Goal: Find specific page/section: Find specific page/section

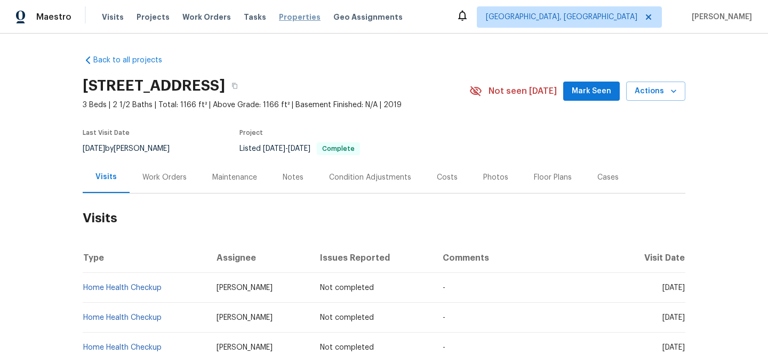
click at [282, 16] on span "Properties" at bounding box center [300, 17] width 42 height 11
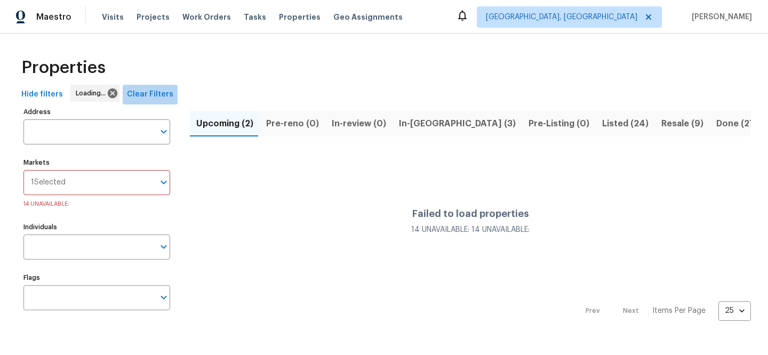
click at [159, 99] on span "Clear Filters" at bounding box center [150, 94] width 46 height 13
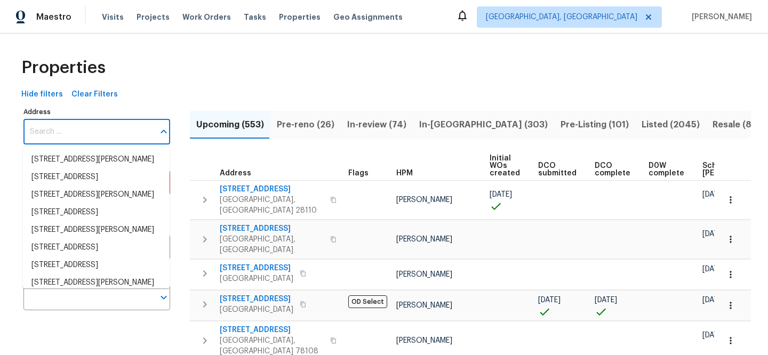
click at [98, 136] on input "Address" at bounding box center [88, 131] width 131 height 25
paste input "[STREET_ADDRESS]"
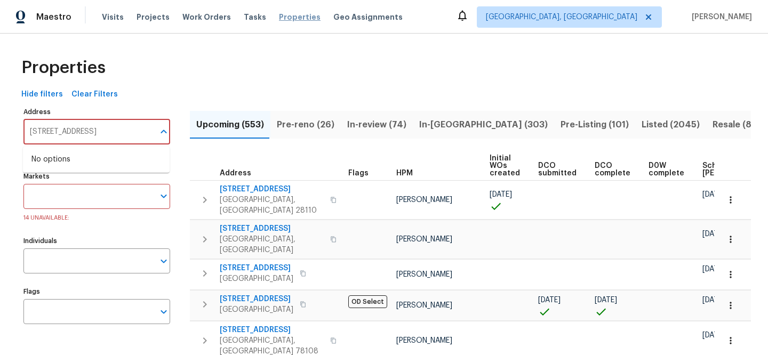
type input "[STREET_ADDRESS]"
click at [289, 14] on span "Properties" at bounding box center [300, 17] width 42 height 11
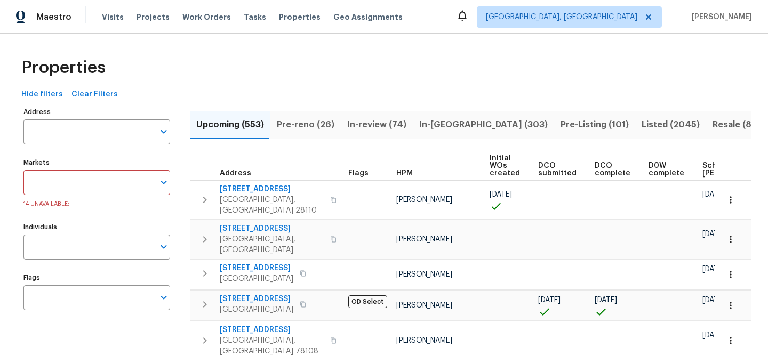
click at [154, 184] on div "Markets" at bounding box center [96, 182] width 147 height 25
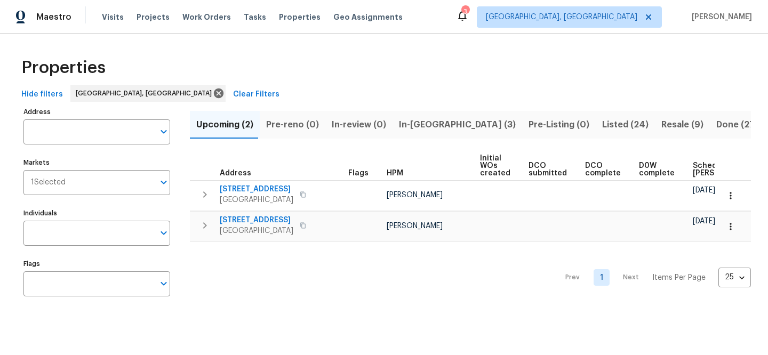
click at [233, 93] on span "Clear Filters" at bounding box center [256, 94] width 46 height 13
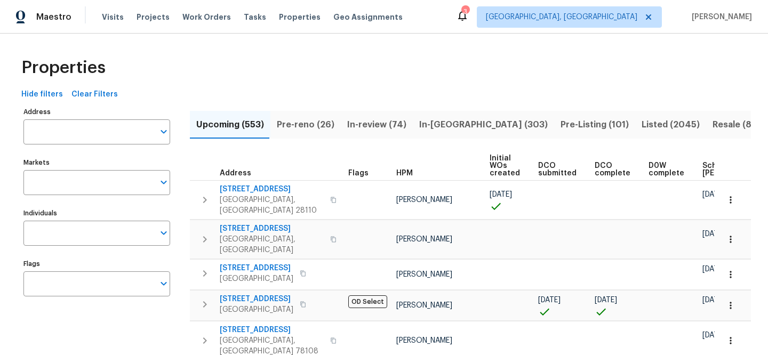
click at [113, 125] on input "Address" at bounding box center [88, 131] width 131 height 25
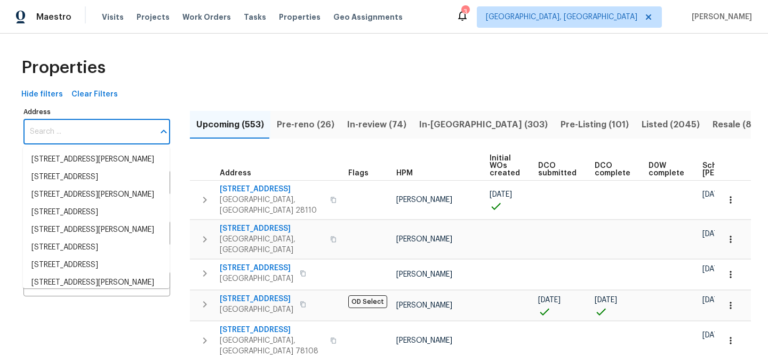
paste input "[STREET_ADDRESS]"
type input "[STREET_ADDRESS]"
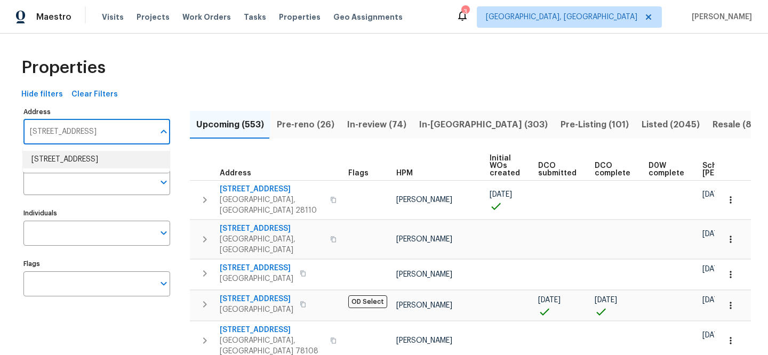
click at [110, 151] on li "[STREET_ADDRESS]" at bounding box center [96, 160] width 147 height 18
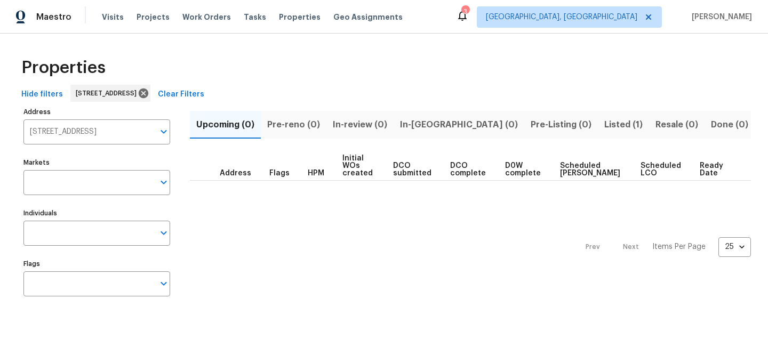
click at [604, 123] on span "Listed (1)" at bounding box center [623, 124] width 38 height 15
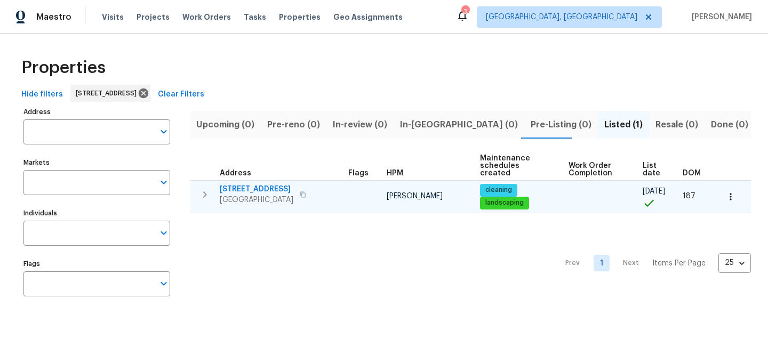
type input "[STREET_ADDRESS]"
click at [278, 187] on span "[STREET_ADDRESS]" at bounding box center [257, 189] width 74 height 11
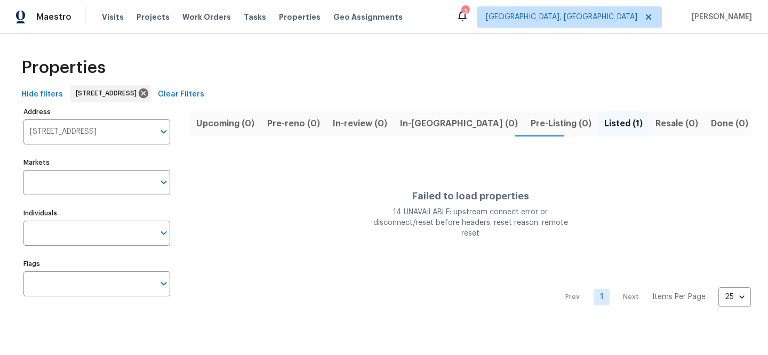
click at [204, 93] on span "Clear Filters" at bounding box center [181, 94] width 46 height 13
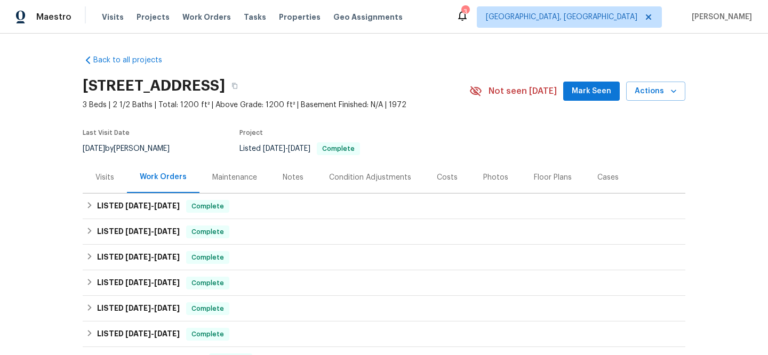
click at [104, 181] on div "Visits" at bounding box center [104, 177] width 19 height 11
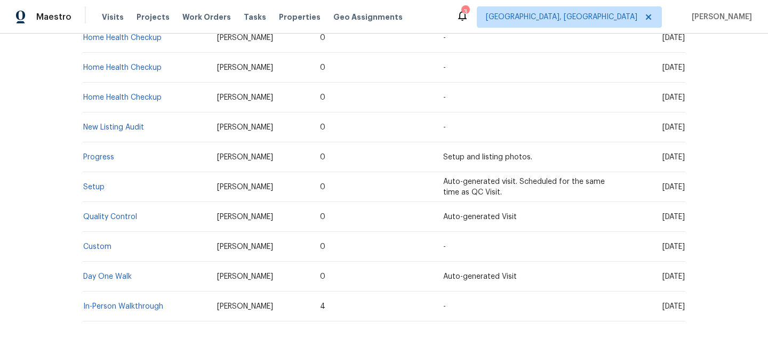
scroll to position [490, 0]
click at [91, 187] on link "Setup" at bounding box center [93, 186] width 21 height 7
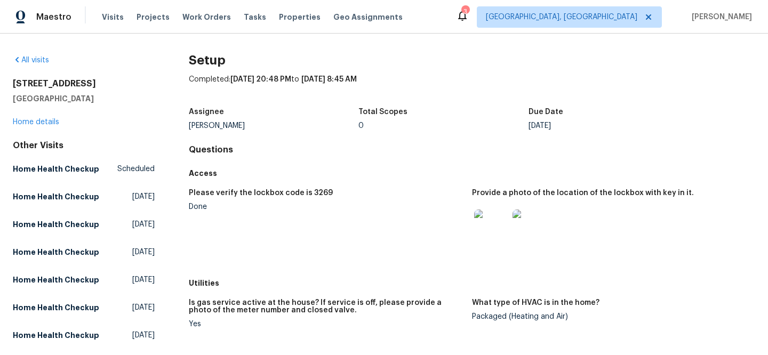
click at [486, 230] on img at bounding box center [491, 227] width 34 height 34
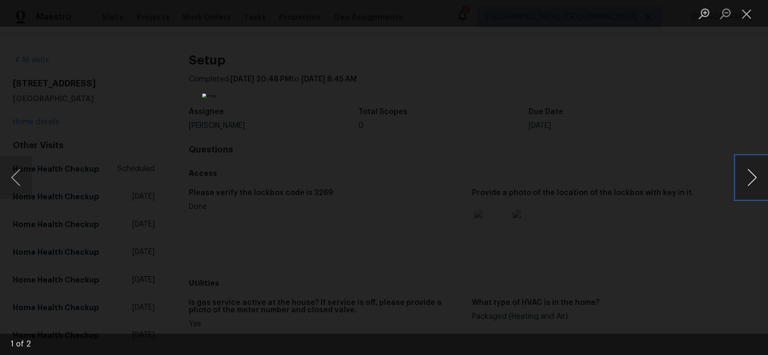
click at [758, 181] on button "Next image" at bounding box center [752, 177] width 32 height 43
